Goal: Information Seeking & Learning: Learn about a topic

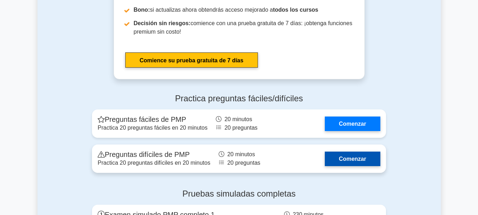
scroll to position [2711, 0]
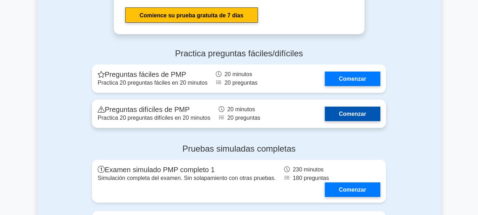
click at [345, 107] on link "Comenzar" at bounding box center [353, 114] width 56 height 15
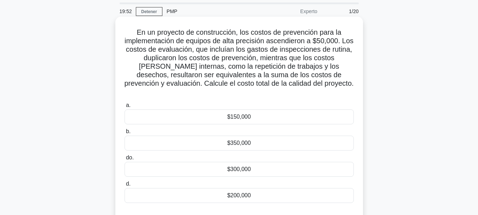
scroll to position [35, 0]
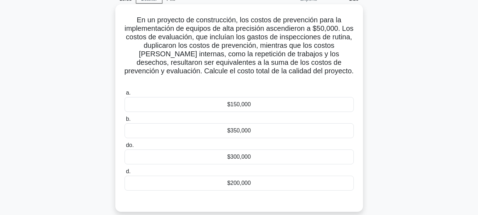
click at [264, 151] on div "$300,000" at bounding box center [239, 156] width 229 height 15
click at [125, 148] on input "do. $300,000" at bounding box center [125, 145] width 0 height 5
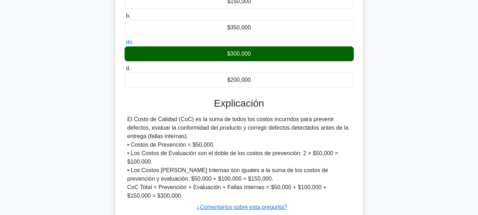
scroll to position [142, 0]
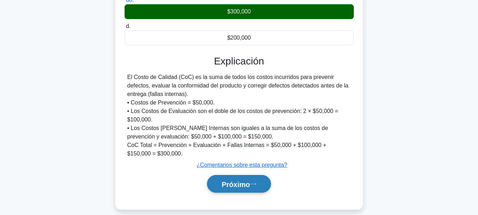
click at [236, 180] on font "Próximo" at bounding box center [236, 184] width 28 height 8
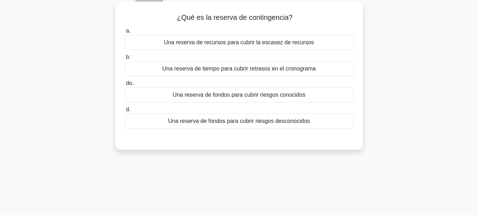
scroll to position [0, 0]
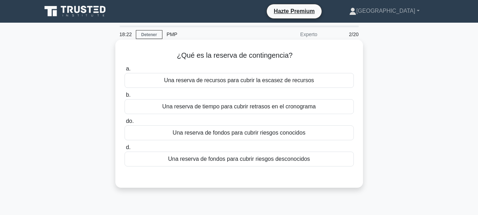
click at [287, 162] on font "Una reserva de fondos para cubrir riesgos desconocidos" at bounding box center [239, 159] width 142 height 6
click at [125, 150] on input "d. Una reserva de fondos para cubrir riesgos desconocidos" at bounding box center [125, 147] width 0 height 5
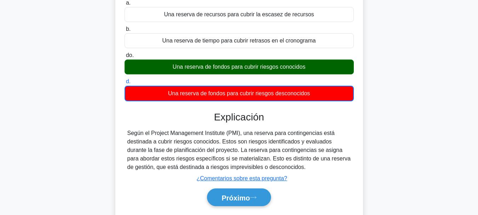
scroll to position [71, 0]
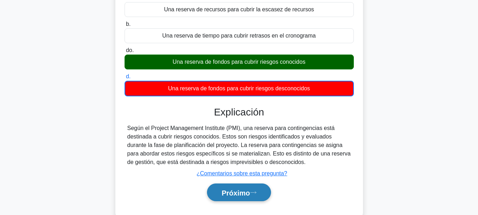
click at [235, 195] on font "Próximo" at bounding box center [236, 193] width 28 height 8
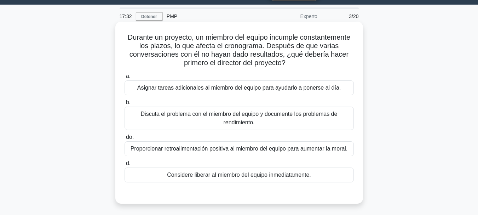
scroll to position [35, 0]
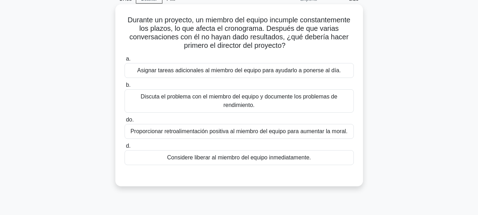
click at [233, 128] on font "Proporcionar retroalimentación positiva al miembro del equipo para aumentar la …" at bounding box center [239, 131] width 217 height 6
click at [125, 122] on input "do. Proporcionar retroalimentación positiva al miembro del equipo para aumentar…" at bounding box center [125, 120] width 0 height 5
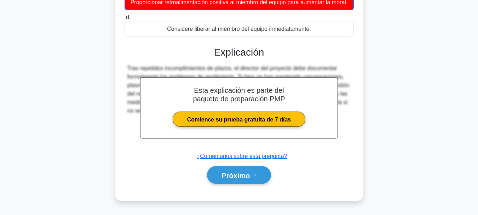
scroll to position [173, 0]
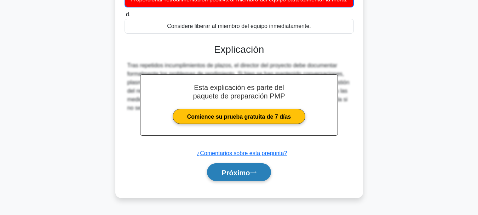
click at [240, 173] on font "Próximo" at bounding box center [236, 173] width 28 height 8
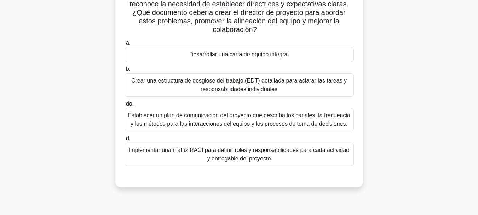
scroll to position [106, 0]
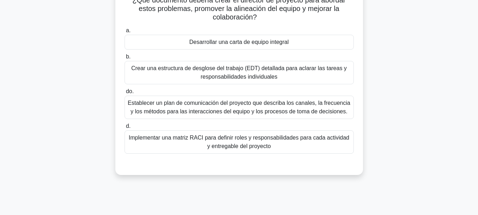
click at [254, 142] on font "Implementar una matriz RACI para definir roles y responsabilidades para cada ac…" at bounding box center [239, 142] width 221 height 15
click at [125, 129] on input "d. Implementar una matriz RACI para definir roles y responsabilidades para cada…" at bounding box center [125, 126] width 0 height 5
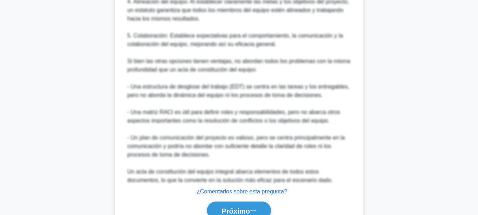
scroll to position [496, 0]
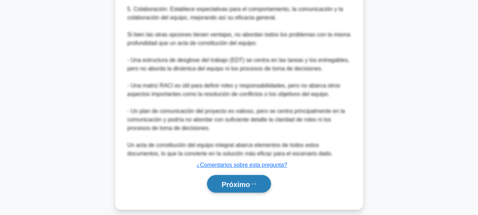
click at [236, 185] on font "Próximo" at bounding box center [236, 184] width 28 height 8
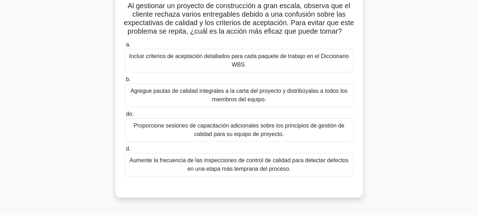
scroll to position [61, 0]
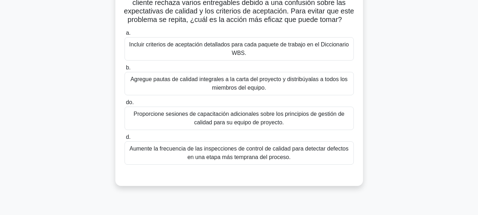
click at [271, 161] on font "Aumente la frecuencia de las inspecciones de control de calidad para detectar d…" at bounding box center [239, 152] width 223 height 17
click at [125, 140] on input "d. Aumente la frecuencia de las inspecciones de control de calidad para detecta…" at bounding box center [125, 137] width 0 height 5
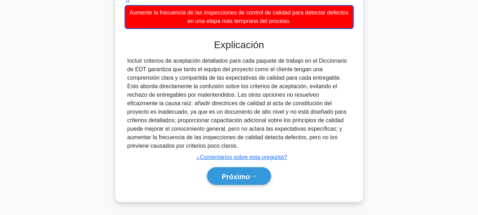
scroll to position [207, 0]
click at [253, 181] on button "Próximo" at bounding box center [239, 176] width 64 height 18
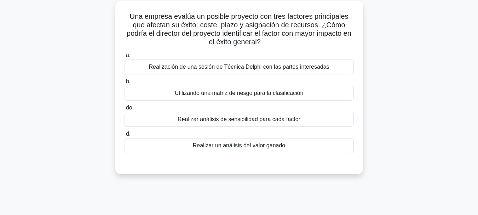
scroll to position [26, 0]
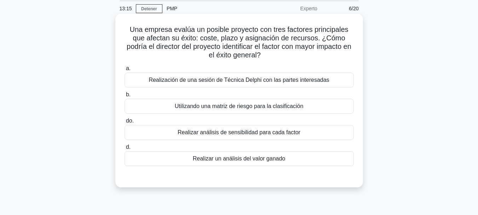
click at [245, 132] on font "Realizar análisis de sensibilidad para cada factor" at bounding box center [239, 132] width 123 height 6
click at [125, 123] on input "do. Realizar análisis de sensibilidad para cada factor" at bounding box center [125, 121] width 0 height 5
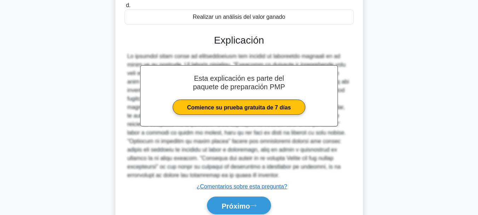
scroll to position [198, 0]
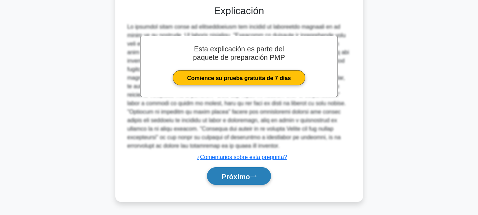
click at [240, 176] on font "Próximo" at bounding box center [236, 176] width 28 height 8
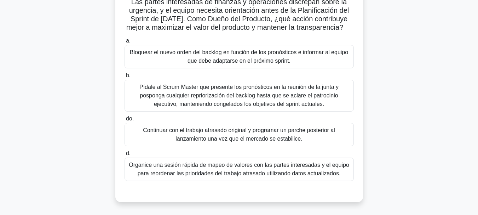
scroll to position [106, 0]
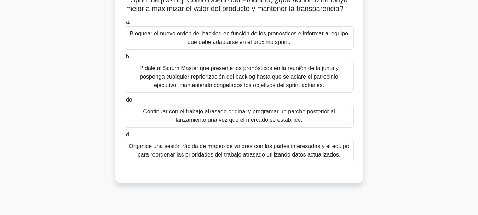
click at [287, 157] on font "Organice una sesión rápida de mapeo de valores con las partes interesadas y el …" at bounding box center [239, 150] width 221 height 15
click at [125, 137] on input "d. Organice una sesión rápida de mapeo de valores con las partes interesadas y …" at bounding box center [125, 134] width 0 height 5
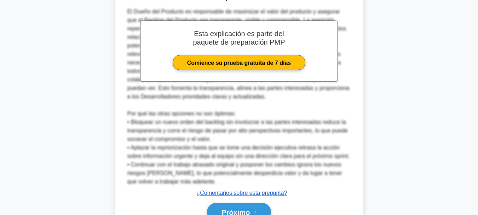
scroll to position [319, 0]
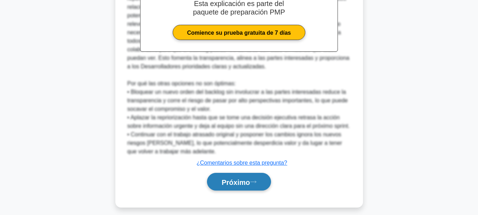
click at [244, 186] on font "Próximo" at bounding box center [236, 182] width 28 height 8
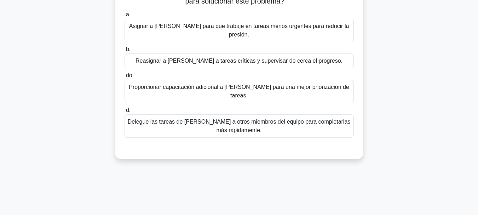
scroll to position [26, 0]
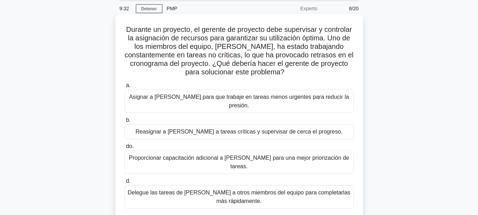
click at [302, 128] on font "Reasignar a John a tareas críticas y supervisar de cerca el progreso." at bounding box center [239, 131] width 207 height 8
click at [125, 123] on input "b. Reasignar a John a tareas críticas y supervisar de cerca el progreso." at bounding box center [125, 120] width 0 height 5
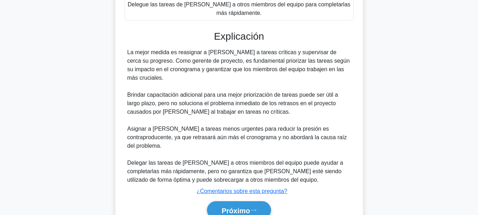
scroll to position [215, 0]
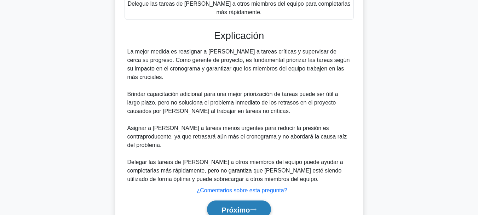
click at [236, 200] on button "Próximo" at bounding box center [239, 209] width 64 height 18
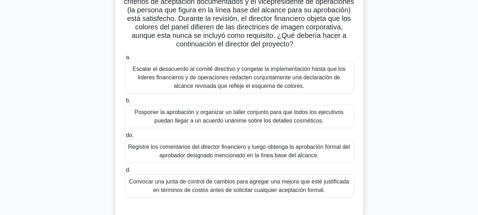
scroll to position [106, 0]
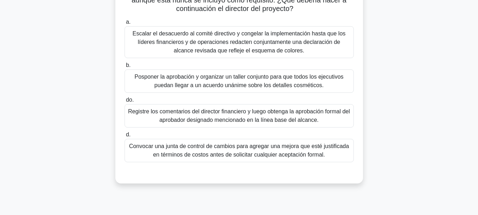
click at [312, 153] on font "Convocar una junta de control de cambios para agregar una mejora que esté justi…" at bounding box center [239, 150] width 220 height 15
click at [125, 137] on input "d. Convocar una junta de control de cambios para agregar una mejora que esté ju…" at bounding box center [125, 134] width 0 height 5
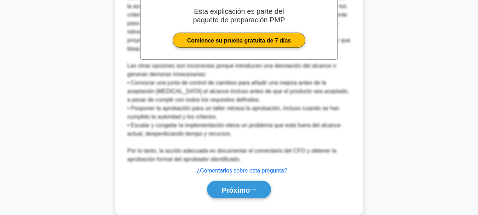
scroll to position [326, 0]
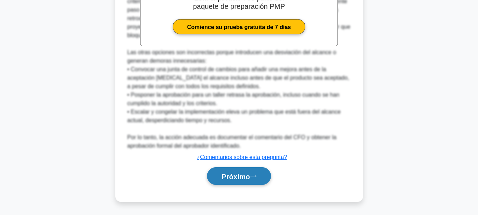
click at [250, 174] on font "Próximo" at bounding box center [236, 176] width 28 height 8
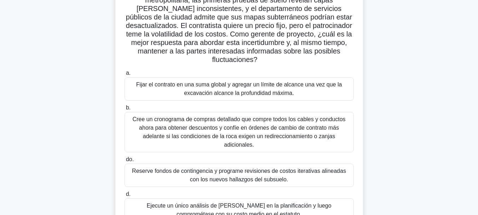
scroll to position [106, 0]
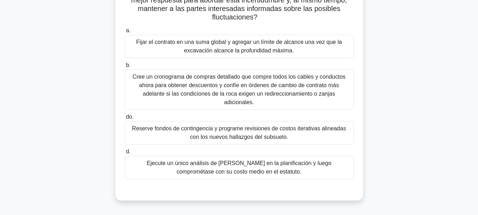
click at [295, 52] on font "Fijar el contrato en una suma global y agregar un límite de alcance una vez que…" at bounding box center [239, 46] width 223 height 17
click at [125, 33] on input "a. Fijar el contrato en una suma global y agregar un límite de alcance una vez …" at bounding box center [125, 30] width 0 height 5
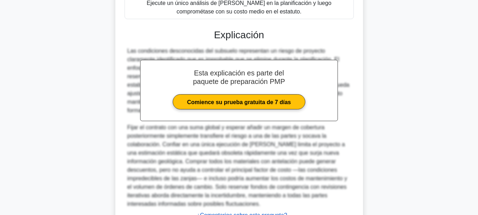
scroll to position [283, 0]
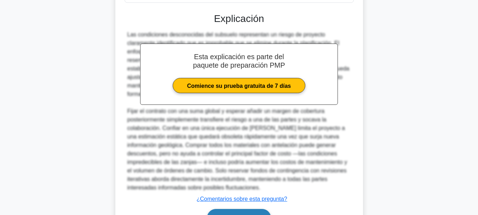
click at [232, 214] on font "Próximo" at bounding box center [236, 218] width 28 height 8
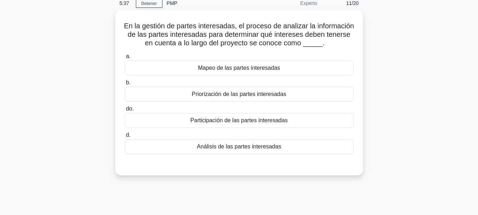
scroll to position [26, 0]
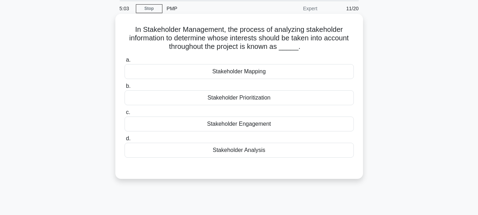
click at [278, 126] on div "Stakeholder Engagement" at bounding box center [239, 123] width 229 height 15
click at [125, 115] on input "c. Stakeholder Engagement" at bounding box center [125, 112] width 0 height 5
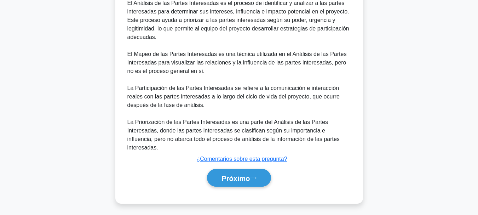
scroll to position [232, 0]
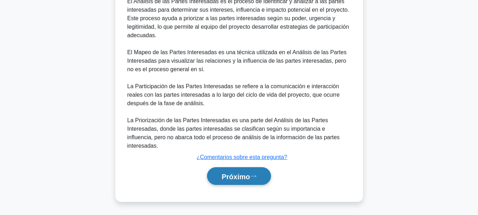
drag, startPoint x: 239, startPoint y: 177, endPoint x: 248, endPoint y: 178, distance: 9.6
click at [238, 177] on font "Próximo" at bounding box center [236, 176] width 28 height 8
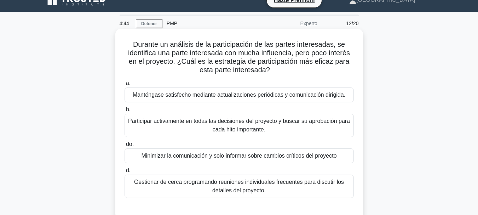
scroll to position [35, 0]
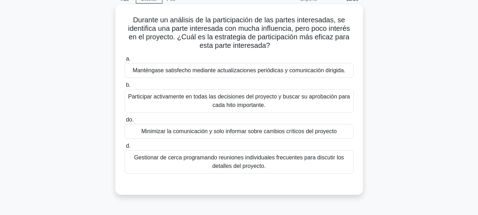
click at [306, 101] on font "Participar activamente en todas las decisiones del proyecto y buscar su aprobac…" at bounding box center [239, 100] width 223 height 17
click at [125, 87] on input "b. Participar activamente en todas las decisiones del proyecto y buscar su apro…" at bounding box center [125, 85] width 0 height 5
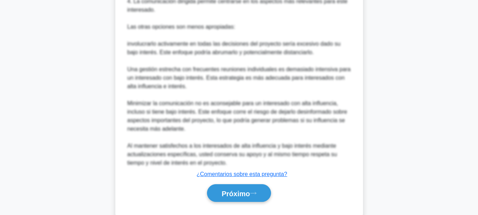
scroll to position [343, 0]
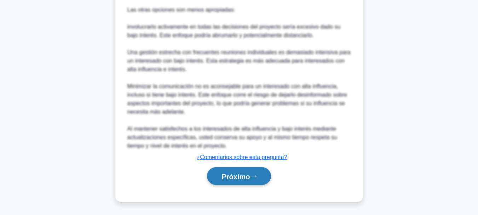
click at [238, 179] on font "Próximo" at bounding box center [236, 176] width 28 height 8
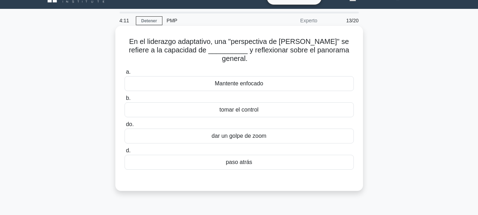
scroll to position [0, 0]
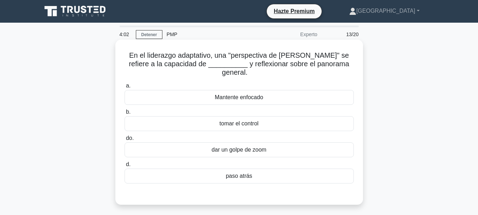
click at [239, 173] on font "paso atrás" at bounding box center [239, 176] width 27 height 6
click at [125, 167] on input "d. paso atrás" at bounding box center [125, 164] width 0 height 5
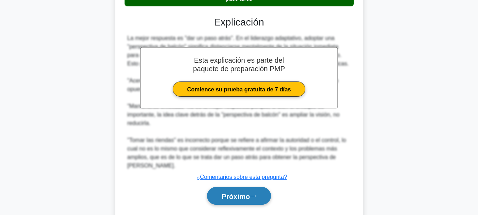
click at [243, 192] on font "Próximo" at bounding box center [236, 196] width 28 height 8
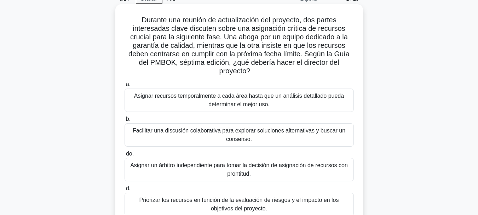
scroll to position [71, 0]
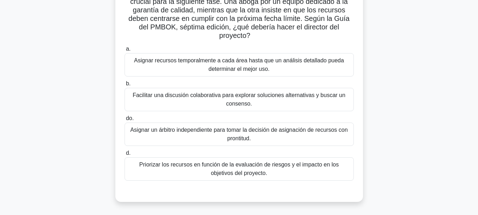
click at [269, 172] on font "Priorizar los recursos en función de la evaluación de riesgos y el impacto en l…" at bounding box center [239, 168] width 223 height 17
click at [125, 155] on input "d. Priorizar los recursos en función de la evaluación de riesgos y el impacto e…" at bounding box center [125, 153] width 0 height 5
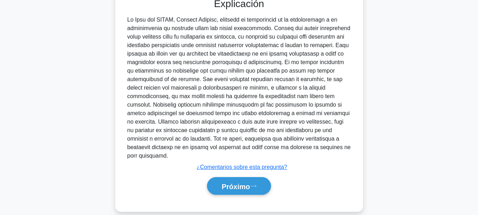
scroll to position [266, 0]
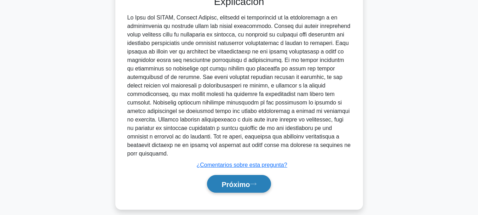
click at [239, 180] on font "Próximo" at bounding box center [236, 184] width 28 height 8
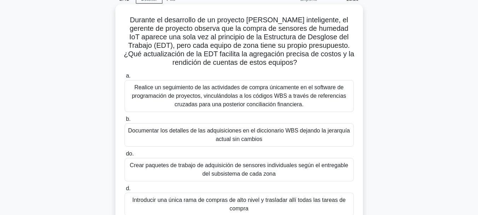
scroll to position [71, 0]
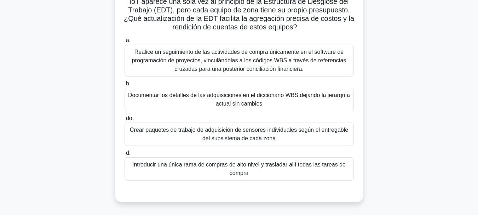
drag, startPoint x: 292, startPoint y: 135, endPoint x: 296, endPoint y: 136, distance: 4.3
click at [292, 136] on font "Crear paquetes de trabajo de adquisición de sensores individuales según el entr…" at bounding box center [239, 134] width 223 height 17
click at [125, 121] on input "do. Crear paquetes de trabajo de adquisición de sensores individuales según el …" at bounding box center [125, 118] width 0 height 5
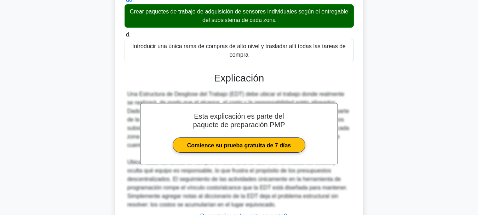
scroll to position [249, 0]
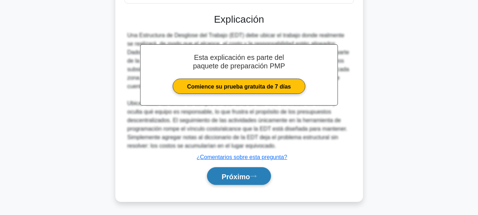
click at [250, 178] on font "Próximo" at bounding box center [236, 176] width 28 height 8
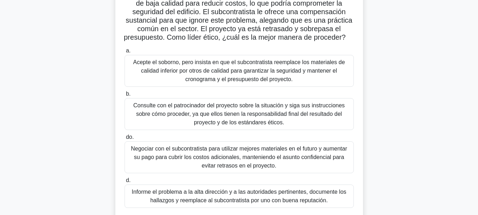
scroll to position [106, 0]
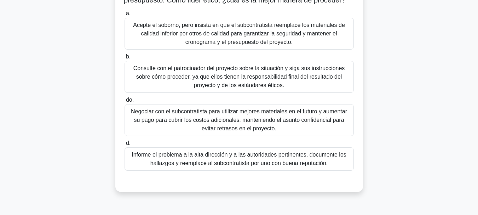
drag, startPoint x: 325, startPoint y: 168, endPoint x: 343, endPoint y: 167, distance: 18.4
click at [324, 167] on font "Informe el problema a la alta dirección y a las autoridades pertinentes, docume…" at bounding box center [239, 158] width 223 height 17
click at [266, 165] on font "Informe el problema a la alta dirección y a las autoridades pertinentes, docume…" at bounding box center [239, 159] width 215 height 15
click at [125, 146] on input "d. Informe el problema a la alta dirección y a las autoridades pertinentes, doc…" at bounding box center [125, 143] width 0 height 5
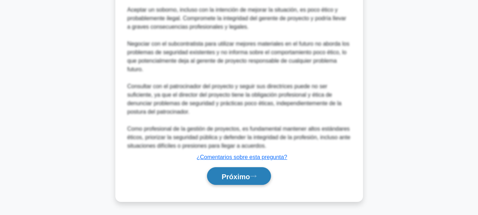
click at [249, 175] on font "Próximo" at bounding box center [236, 176] width 28 height 8
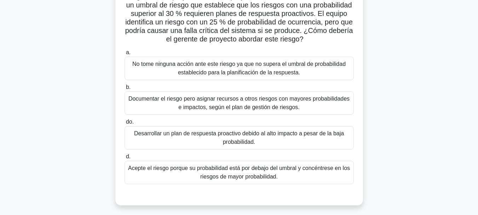
scroll to position [71, 0]
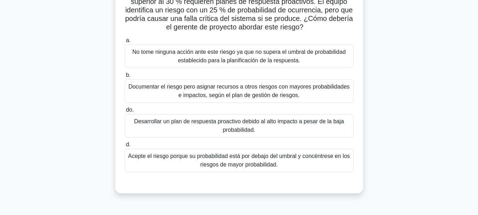
click at [291, 134] on font "Desarrollar un plan de respuesta proactivo debido al alto impacto a pesar de la…" at bounding box center [239, 125] width 223 height 17
click at [125, 112] on input "do. Desarrollar un plan de respuesta proactivo debido al alto impacto a pesar d…" at bounding box center [125, 110] width 0 height 5
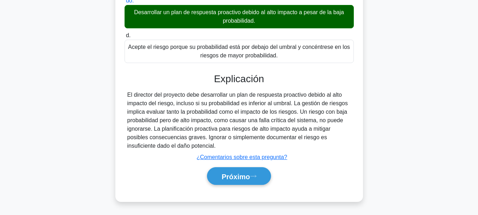
scroll to position [189, 0]
click at [247, 181] on button "Próximo" at bounding box center [239, 176] width 64 height 18
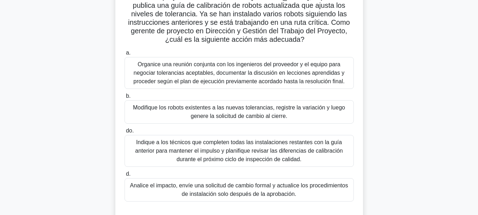
scroll to position [71, 0]
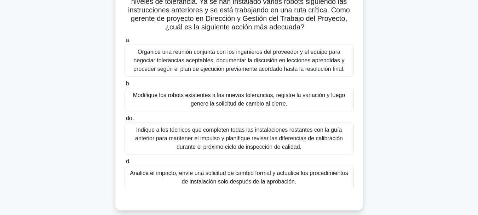
click at [271, 178] on font "Analice el impacto, envíe una solicitud de cambio formal y actualice los proced…" at bounding box center [239, 177] width 218 height 15
click at [125, 164] on input "d. Analice el impacto, envíe una solicitud de cambio formal y actualice los pro…" at bounding box center [125, 161] width 0 height 5
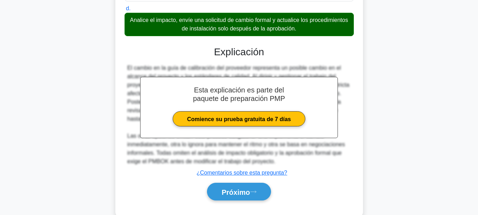
scroll to position [240, 0]
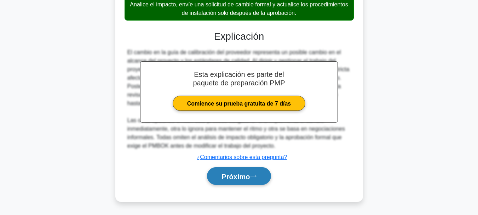
click at [250, 173] on font "Próximo" at bounding box center [236, 176] width 28 height 8
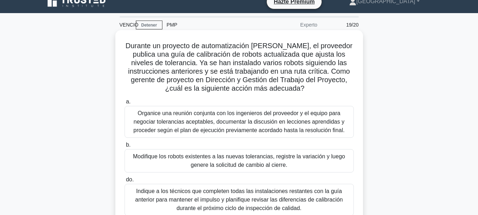
scroll to position [0, 0]
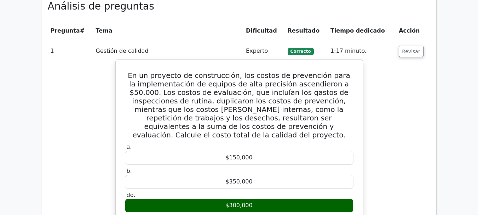
scroll to position [744, 0]
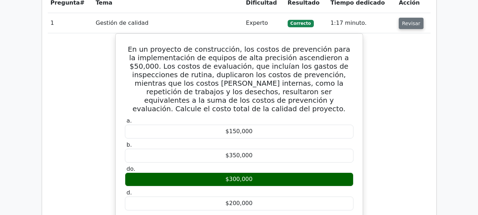
click at [411, 18] on button "Revisar" at bounding box center [411, 23] width 25 height 11
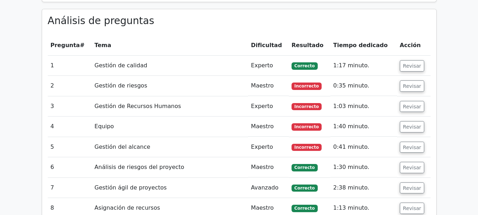
scroll to position [689, 0]
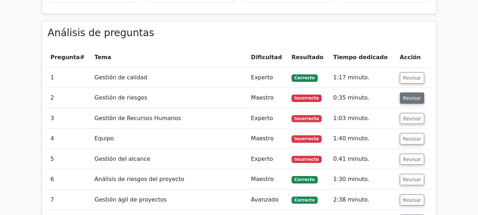
click at [416, 95] on font "Revisar" at bounding box center [412, 98] width 18 height 6
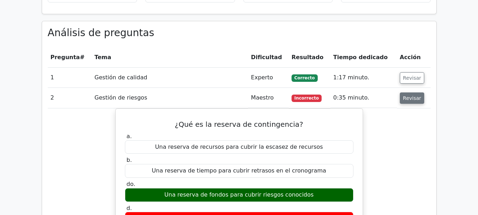
click at [405, 95] on font "Revisar" at bounding box center [412, 98] width 18 height 6
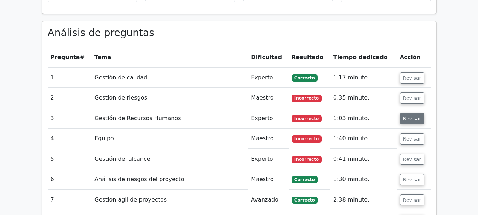
click at [406, 113] on button "Revisar" at bounding box center [412, 118] width 25 height 11
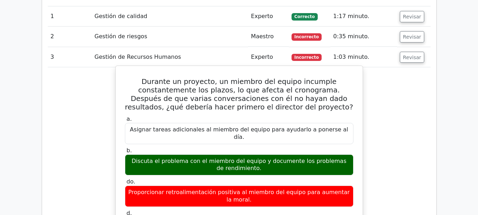
scroll to position [724, 0]
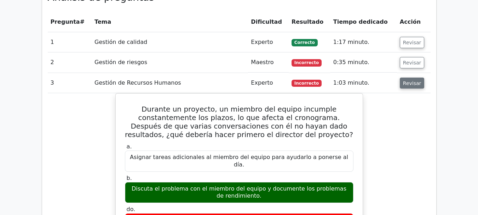
click at [414, 80] on font "Revisar" at bounding box center [412, 83] width 18 height 6
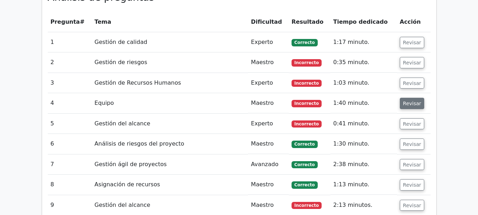
click at [413, 101] on font "Revisar" at bounding box center [412, 104] width 18 height 6
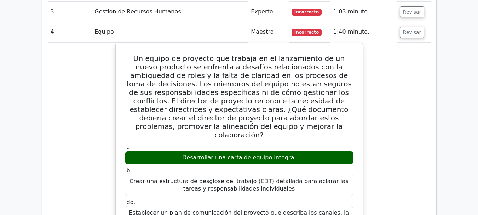
scroll to position [795, 0]
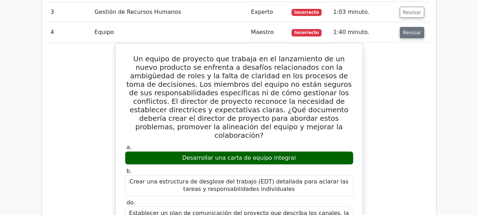
click at [409, 30] on font "Revisar" at bounding box center [412, 33] width 18 height 6
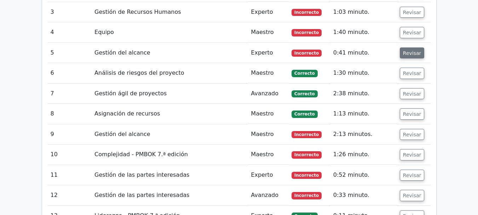
click at [409, 50] on font "Revisar" at bounding box center [412, 53] width 18 height 6
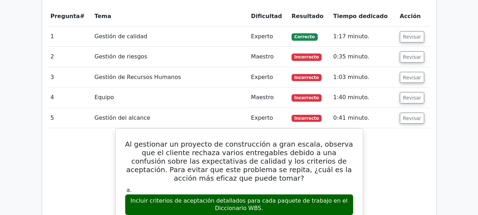
scroll to position [724, 0]
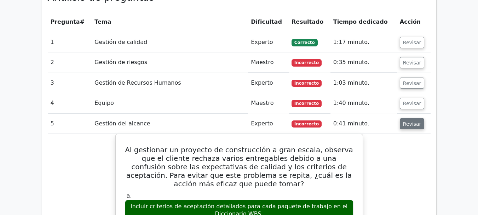
click at [410, 121] on font "Revisar" at bounding box center [412, 124] width 18 height 6
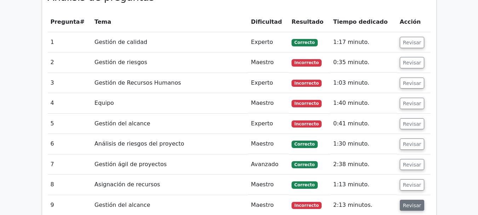
click at [404, 202] on font "Revisar" at bounding box center [412, 205] width 18 height 6
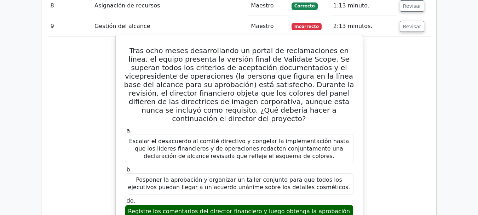
scroll to position [866, 0]
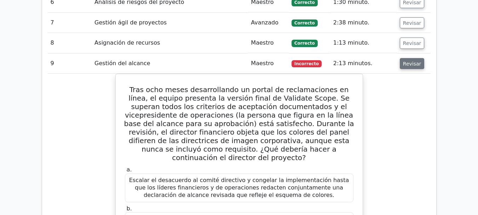
click at [408, 61] on font "Revisar" at bounding box center [412, 64] width 18 height 6
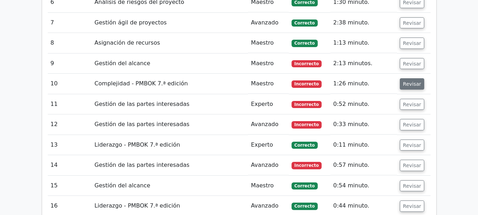
click at [406, 81] on font "Revisar" at bounding box center [412, 84] width 18 height 6
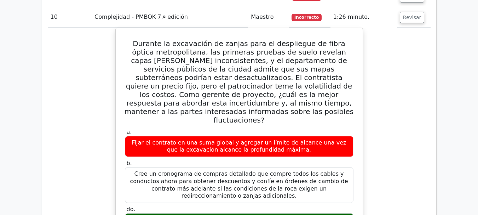
scroll to position [901, 0]
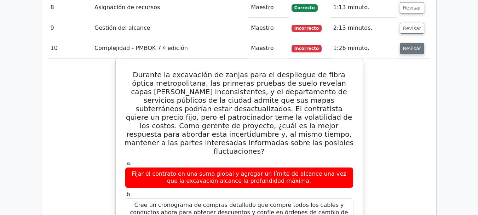
click at [413, 43] on button "Revisar" at bounding box center [412, 48] width 25 height 11
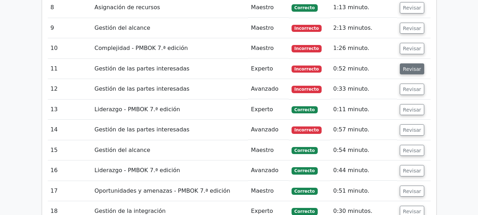
click at [409, 66] on font "Revisar" at bounding box center [412, 69] width 18 height 6
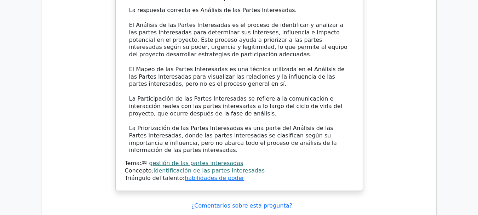
scroll to position [1149, 0]
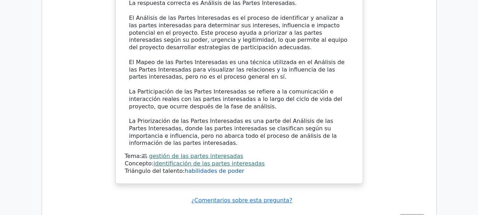
drag, startPoint x: 216, startPoint y: 133, endPoint x: 233, endPoint y: 132, distance: 16.7
click at [216, 167] on font "habilidades de poder" at bounding box center [214, 170] width 59 height 7
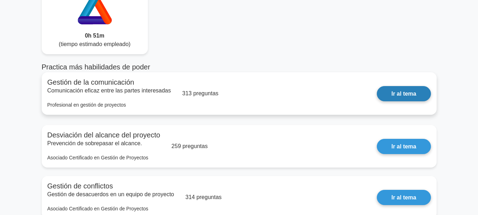
scroll to position [106, 0]
